Goal: Task Accomplishment & Management: Use online tool/utility

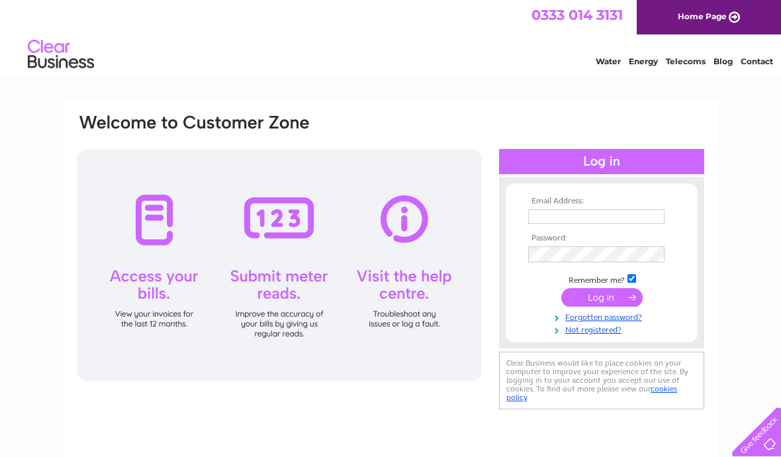
click at [599, 222] on input "text" at bounding box center [596, 216] width 136 height 15
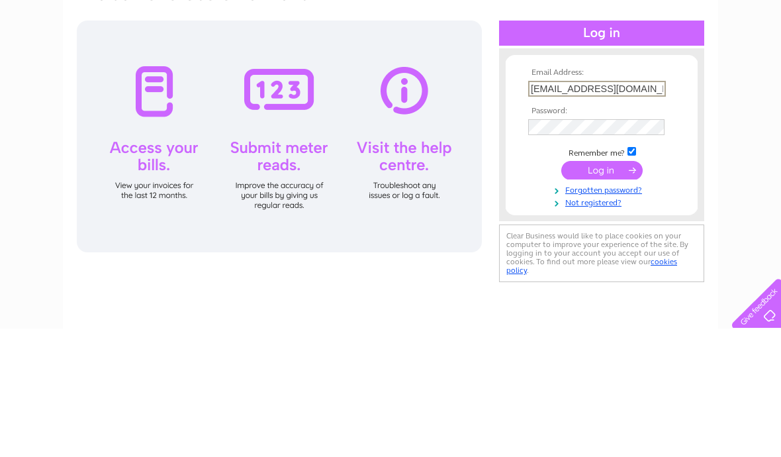
type input "Smeats17@gmail.com"
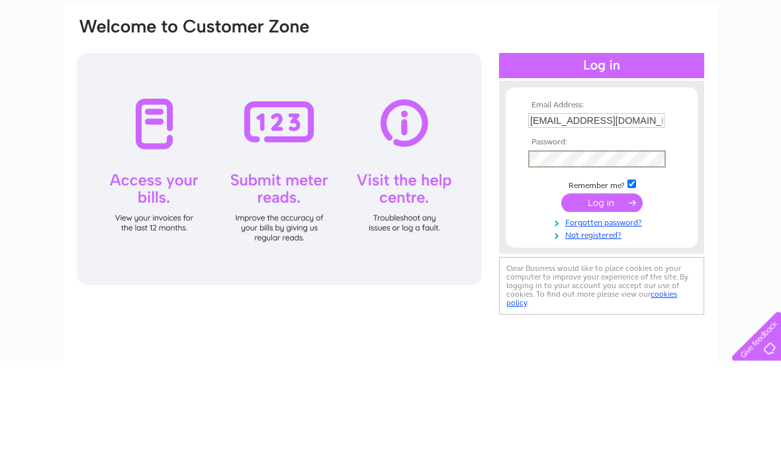
click at [621, 289] on input "submit" at bounding box center [601, 298] width 81 height 19
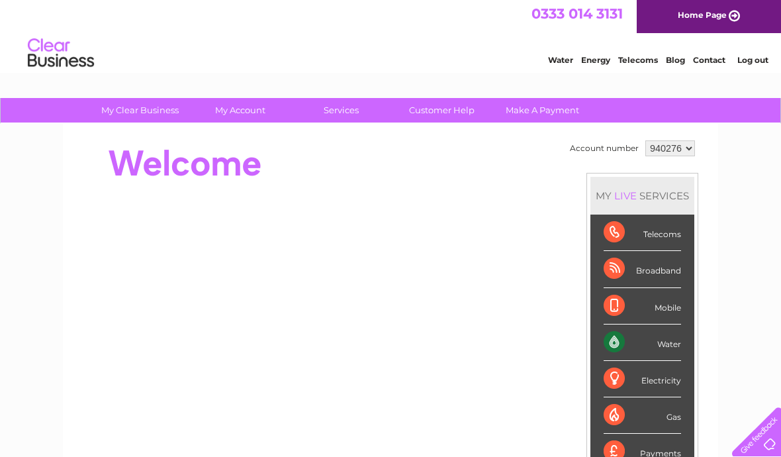
scroll to position [1, 0]
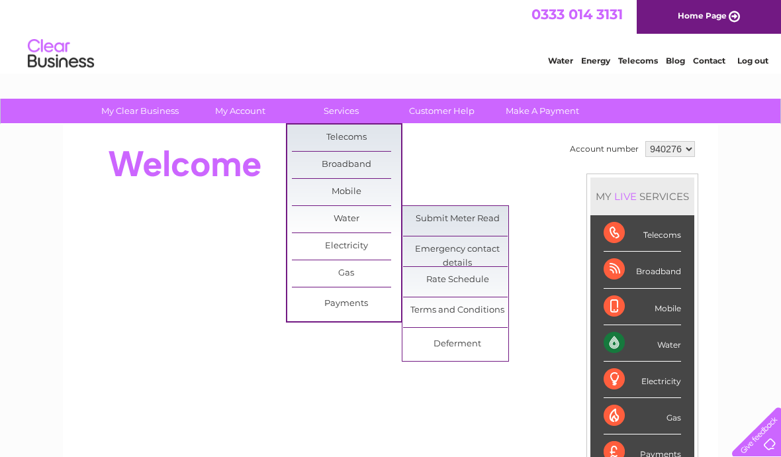
click at [490, 218] on link "Submit Meter Read" at bounding box center [457, 219] width 109 height 26
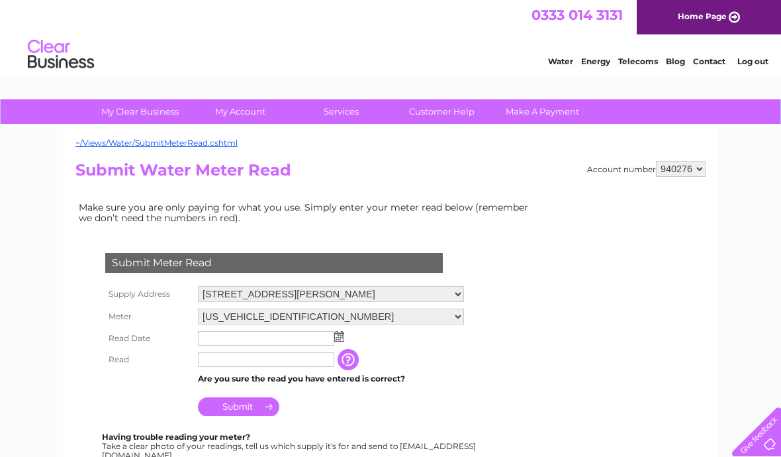
click at [281, 335] on input "text" at bounding box center [266, 338] width 136 height 15
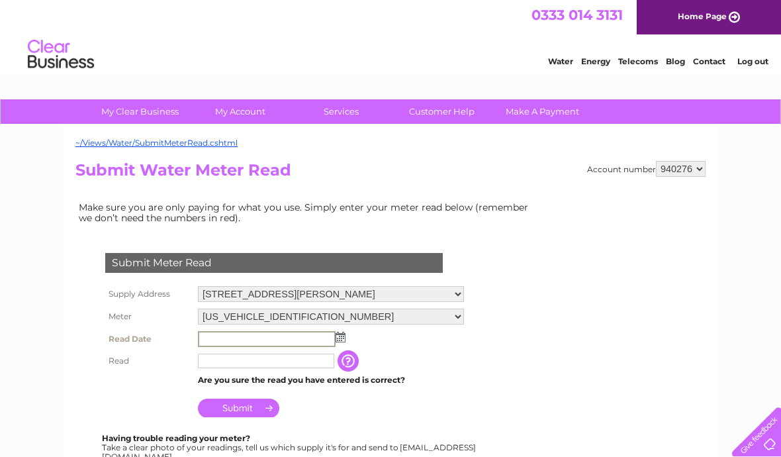
click at [344, 339] on td at bounding box center [331, 339] width 273 height 22
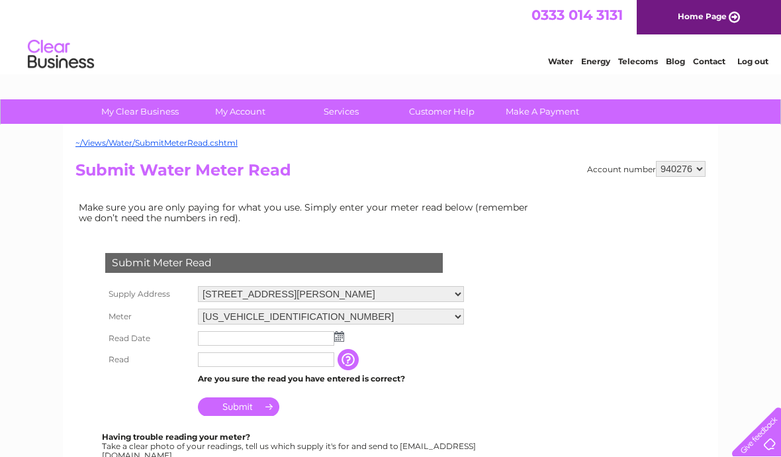
click at [340, 339] on img at bounding box center [339, 336] width 10 height 11
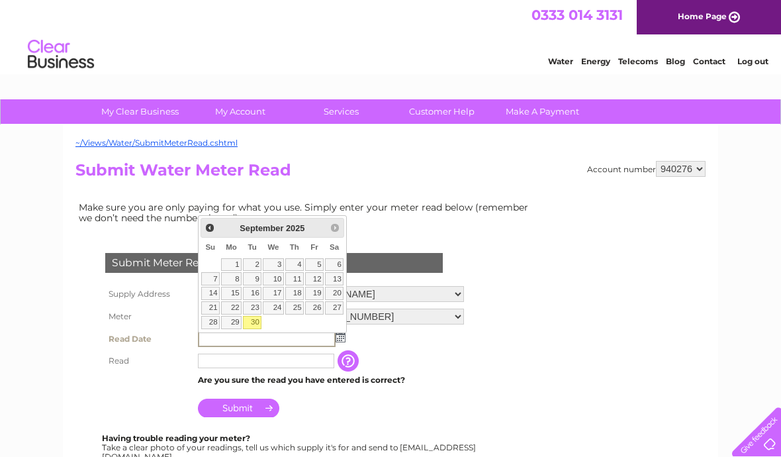
click at [256, 324] on link "30" at bounding box center [252, 322] width 19 height 13
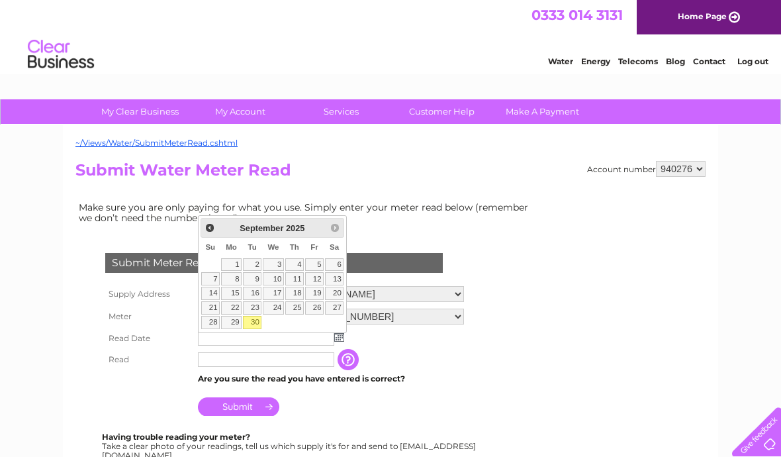
type input "2025/09/30"
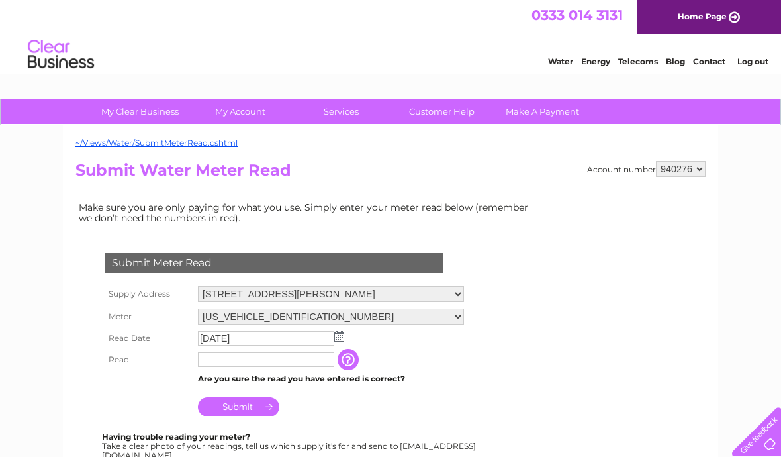
click at [271, 362] on input "text" at bounding box center [266, 359] width 136 height 15
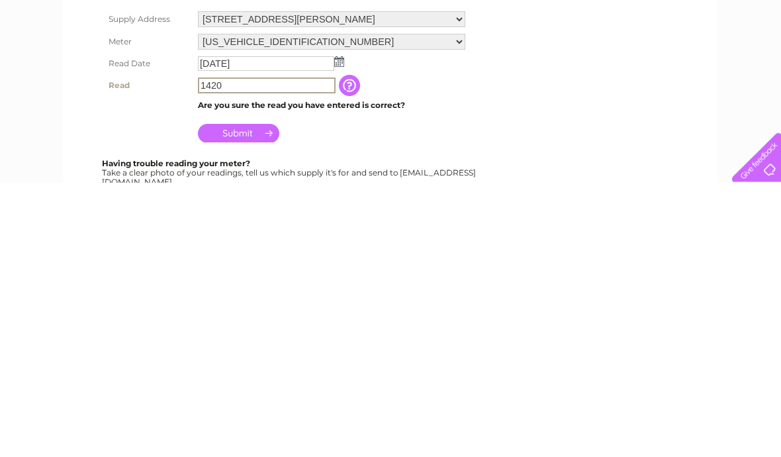
type input "1420"
click at [249, 398] on input "Submit" at bounding box center [238, 407] width 81 height 19
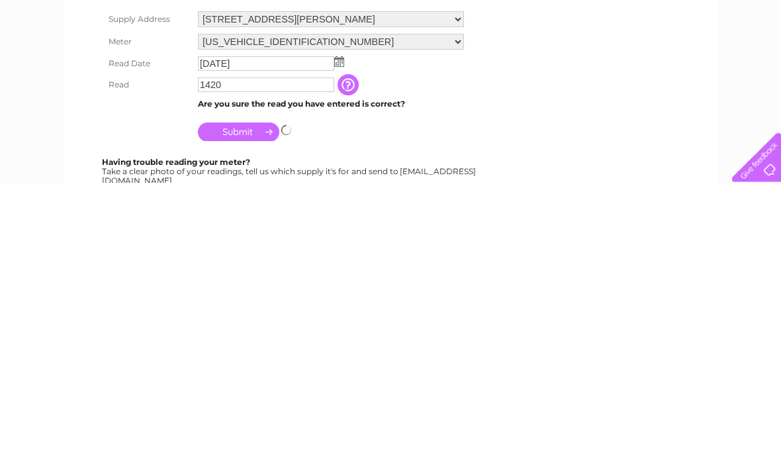
scroll to position [275, 0]
